Goal: Task Accomplishment & Management: Manage account settings

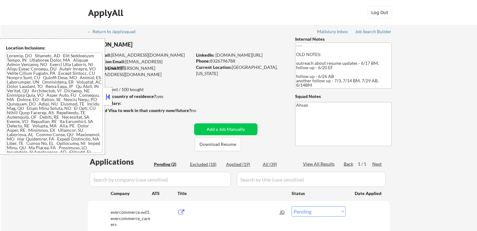
select select ""pending""
click at [256, 88] on div "← Return to /applysquad Mailslurp Inbox Job Search Builder [PERSON_NAME] User E…" at bounding box center [238, 152] width 313 height 254
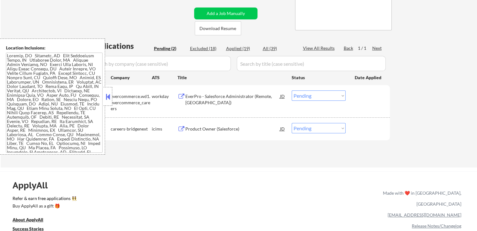
scroll to position [157, 0]
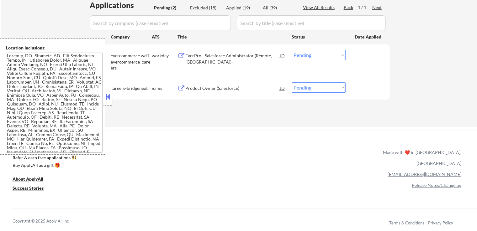
click at [181, 59] on button at bounding box center [181, 56] width 8 height 6
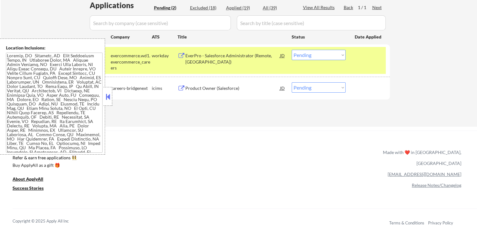
click at [183, 89] on button at bounding box center [181, 89] width 8 height 6
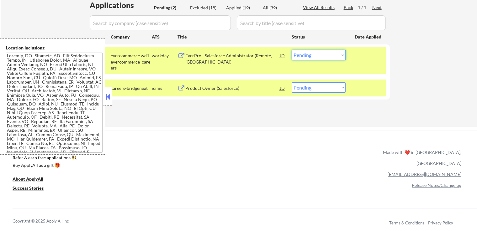
drag, startPoint x: 312, startPoint y: 56, endPoint x: 312, endPoint y: 59, distance: 3.4
click at [312, 56] on select "Choose an option... Pending Applied Excluded (Questions) Excluded (Expired) Exc…" at bounding box center [319, 55] width 54 height 10
click at [292, 50] on select "Choose an option... Pending Applied Excluded (Questions) Excluded (Expired) Exc…" at bounding box center [319, 55] width 54 height 10
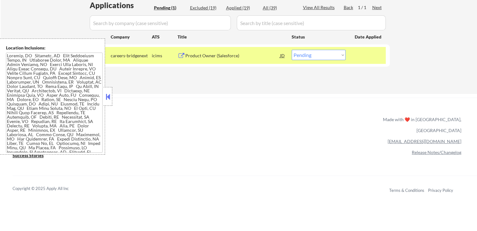
click at [312, 55] on select "Choose an option... Pending Applied Excluded (Questions) Excluded (Expired) Exc…" at bounding box center [319, 55] width 54 height 10
select select ""excluded__other_""
click at [292, 50] on select "Choose an option... Pending Applied Excluded (Questions) Excluded (Expired) Exc…" at bounding box center [319, 55] width 54 height 10
click at [212, 133] on div "ApplyAll Refer & earn free applications 👯‍♀️ Buy ApplyAll as a gift 🎁 About App…" at bounding box center [238, 151] width 477 height 99
